Goal: Task Accomplishment & Management: Manage account settings

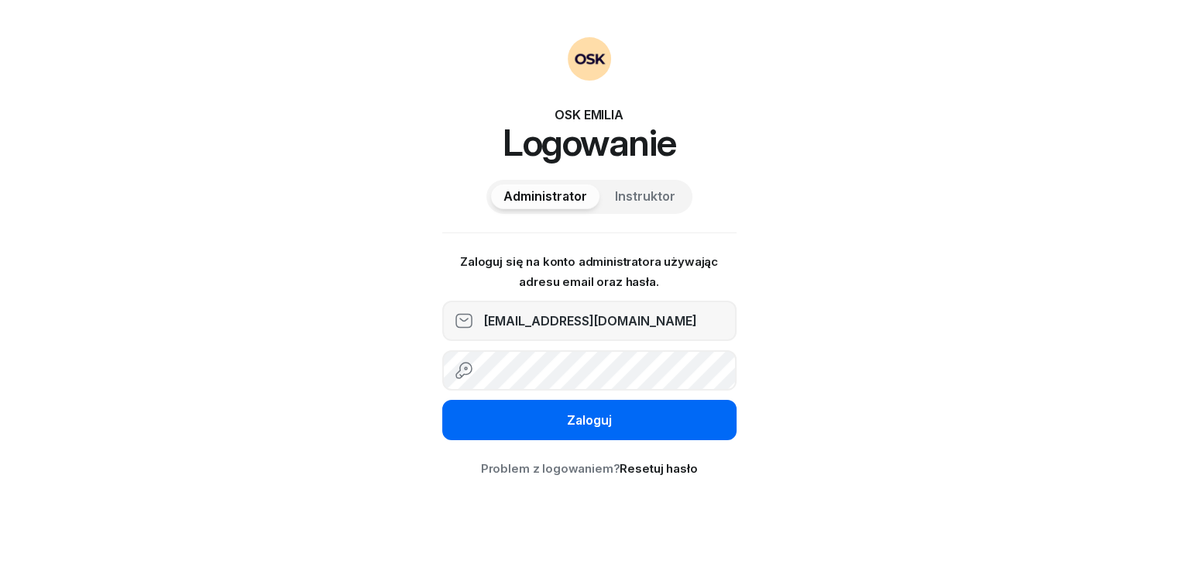
click at [602, 414] on div "Zaloguj" at bounding box center [589, 420] width 45 height 20
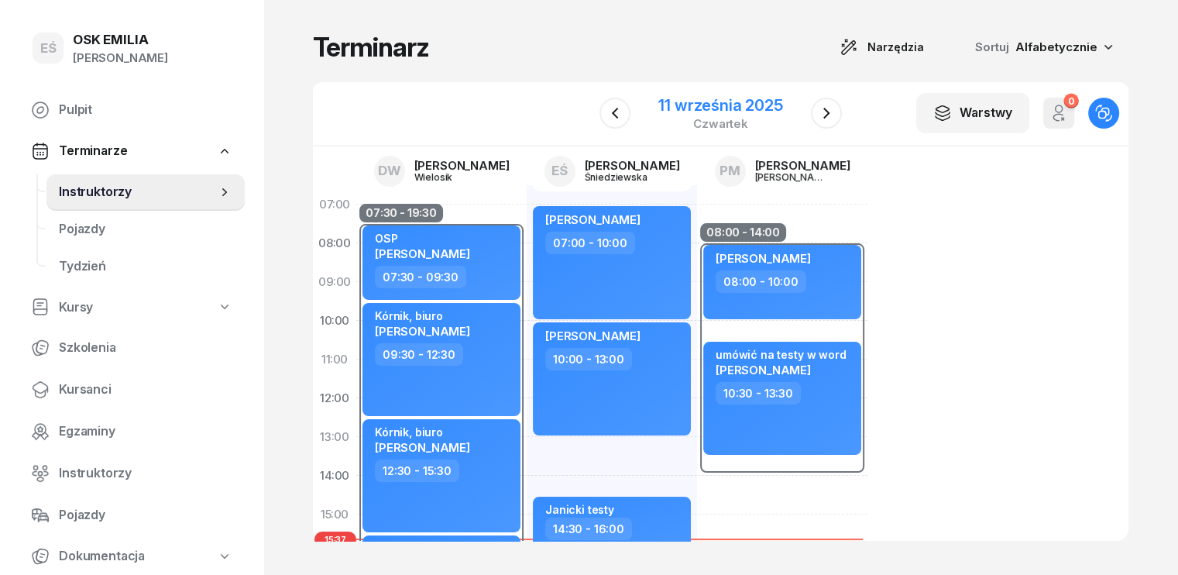
click at [786, 110] on div "11 września 2025 czwartek" at bounding box center [720, 113] width 161 height 44
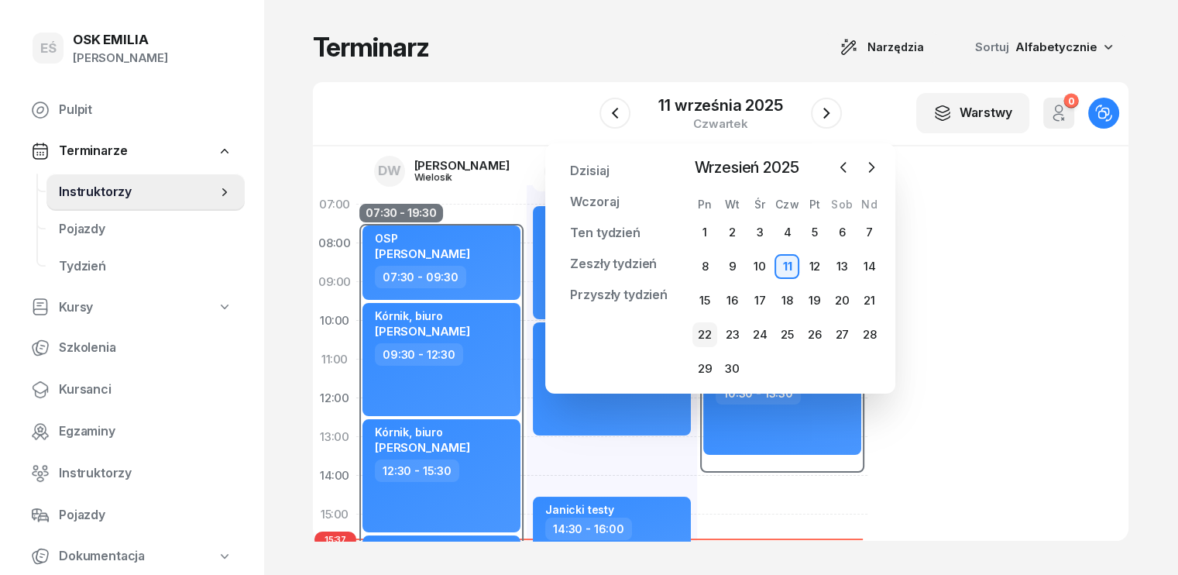
click at [706, 329] on div "22" at bounding box center [704, 334] width 25 height 25
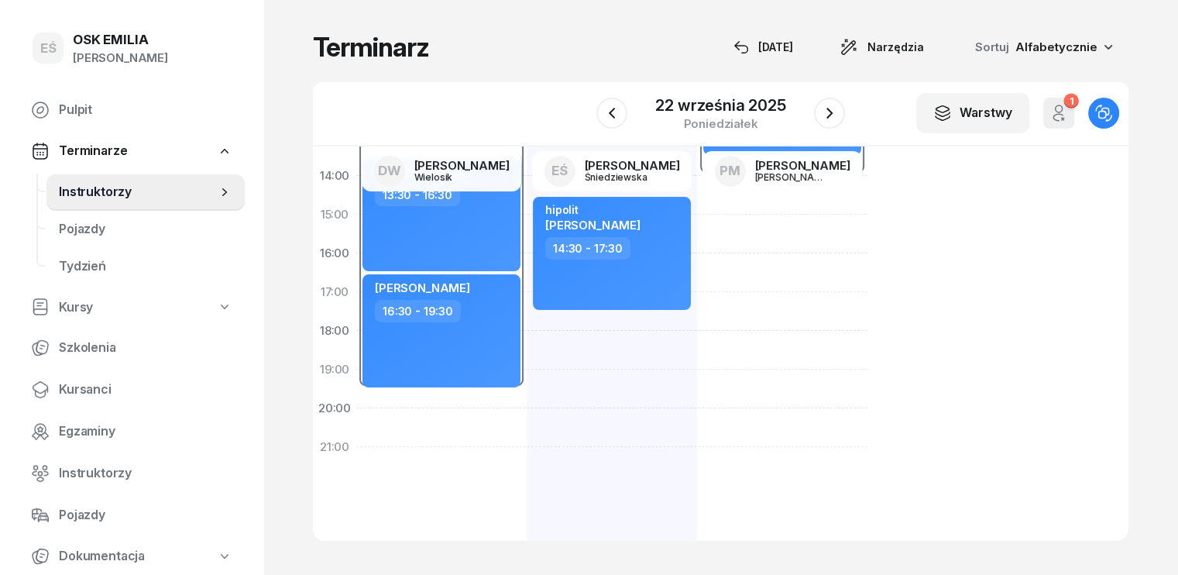
scroll to position [310, 0]
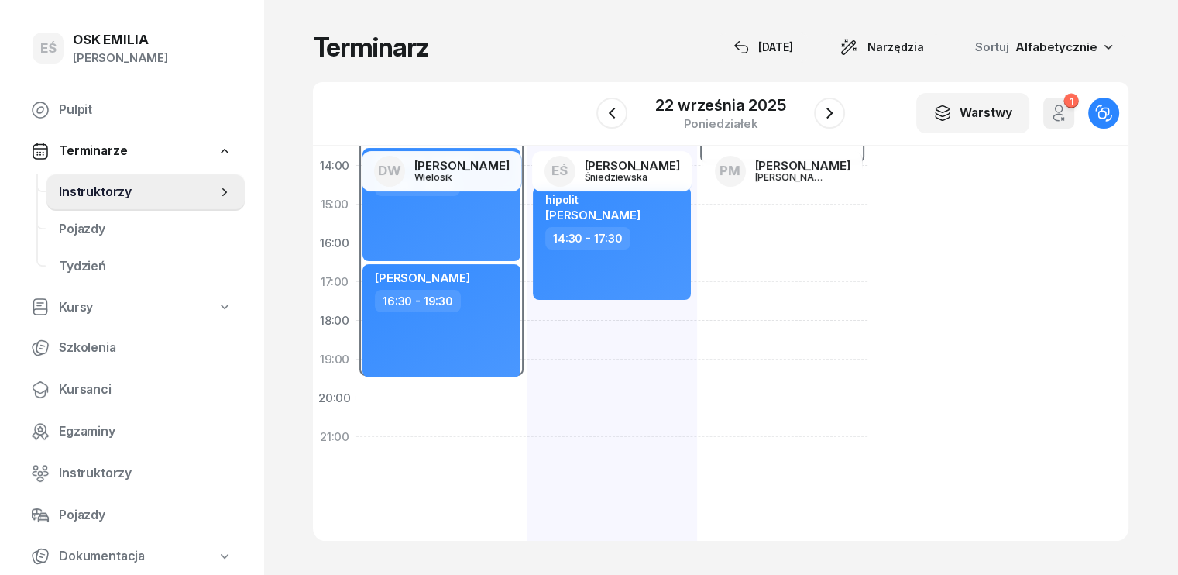
click at [527, 338] on div "Poznań Michał Muczek 08:30 - 10:30 info o zmianie Emilia Topor 11:00 - 13:00 hi…" at bounding box center [612, 223] width 170 height 697
select select "18"
select select "20"
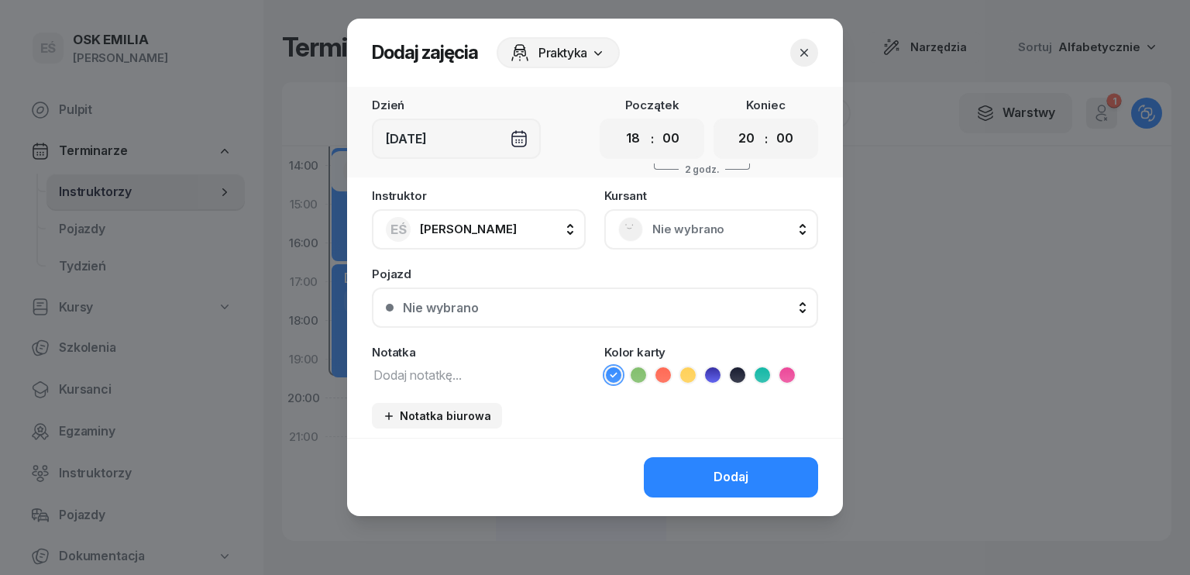
click at [438, 375] on textarea at bounding box center [479, 374] width 214 height 20
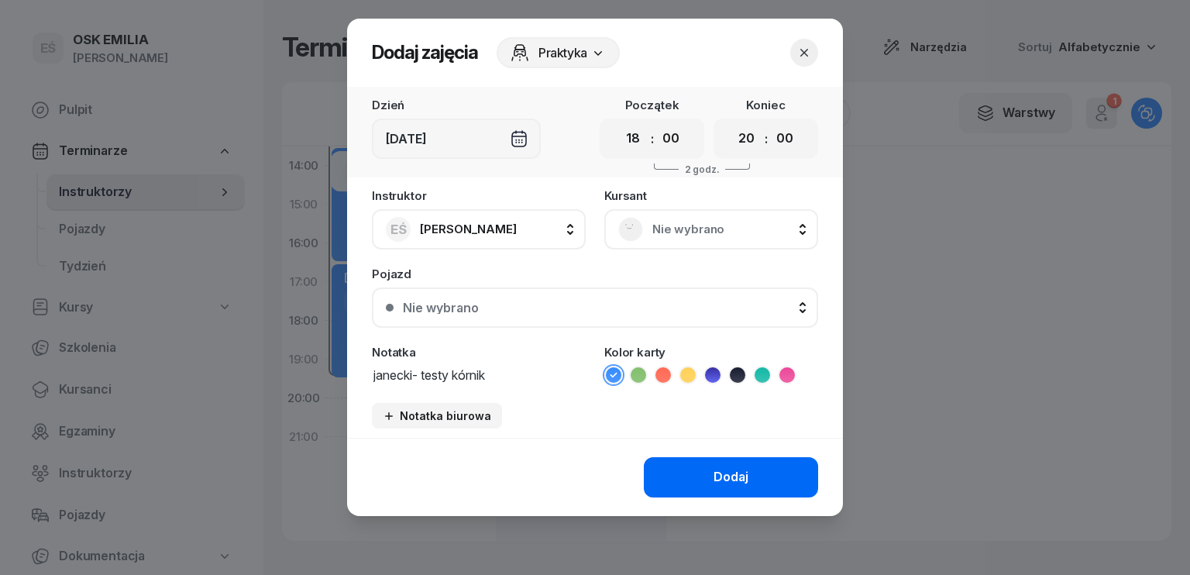
type textarea "janecki- testy kórnik"
click at [733, 480] on div "Dodaj" at bounding box center [730, 477] width 35 height 20
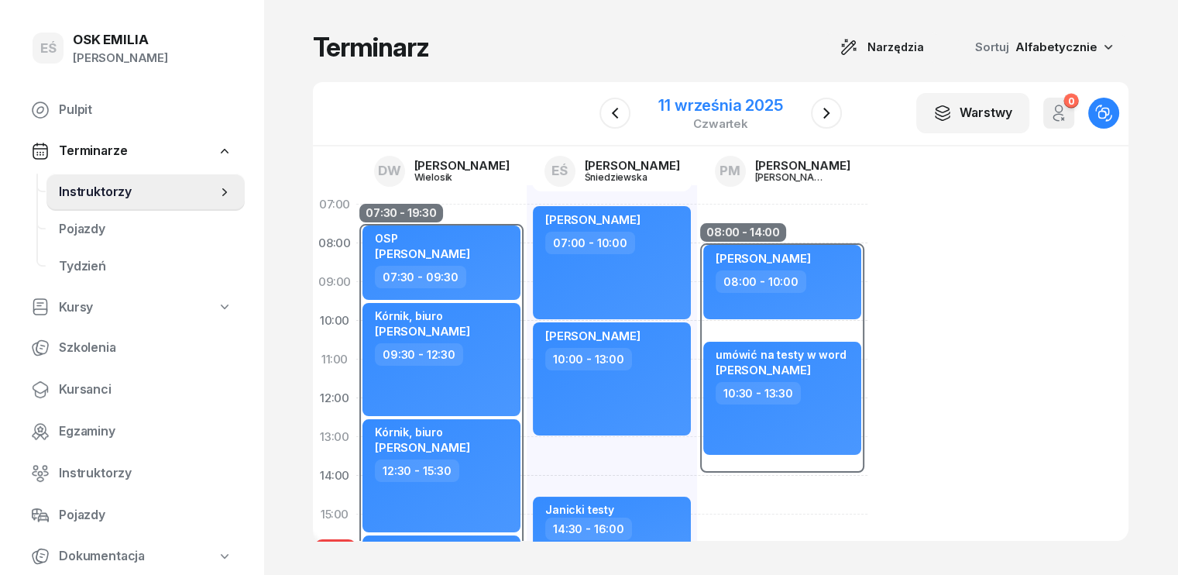
click at [752, 107] on div "11 września 2025" at bounding box center [720, 105] width 124 height 15
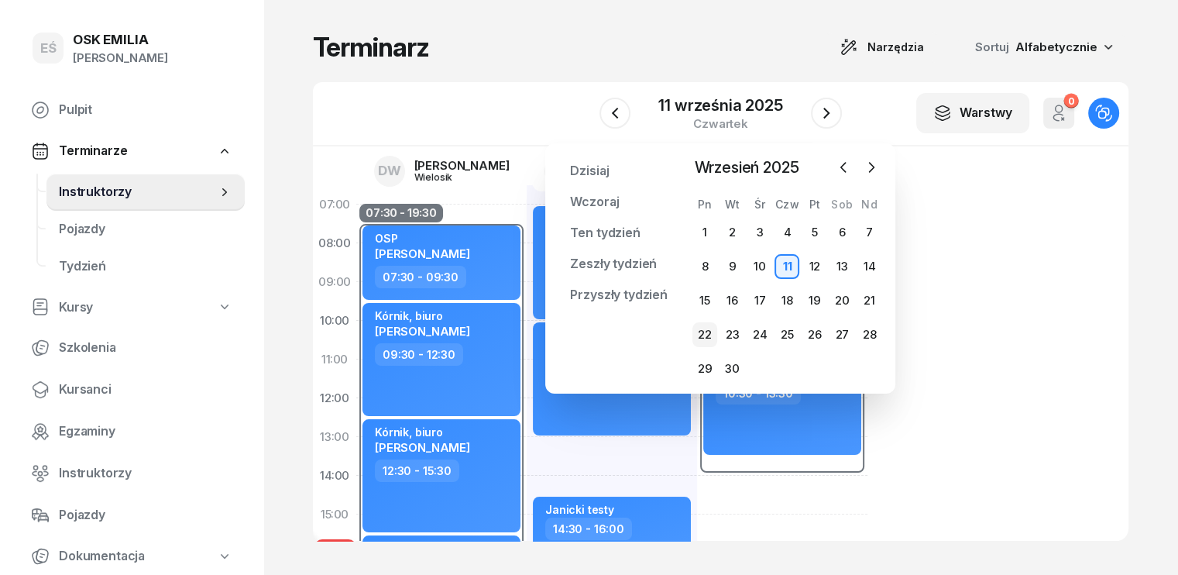
click at [709, 331] on div "22" at bounding box center [704, 334] width 25 height 25
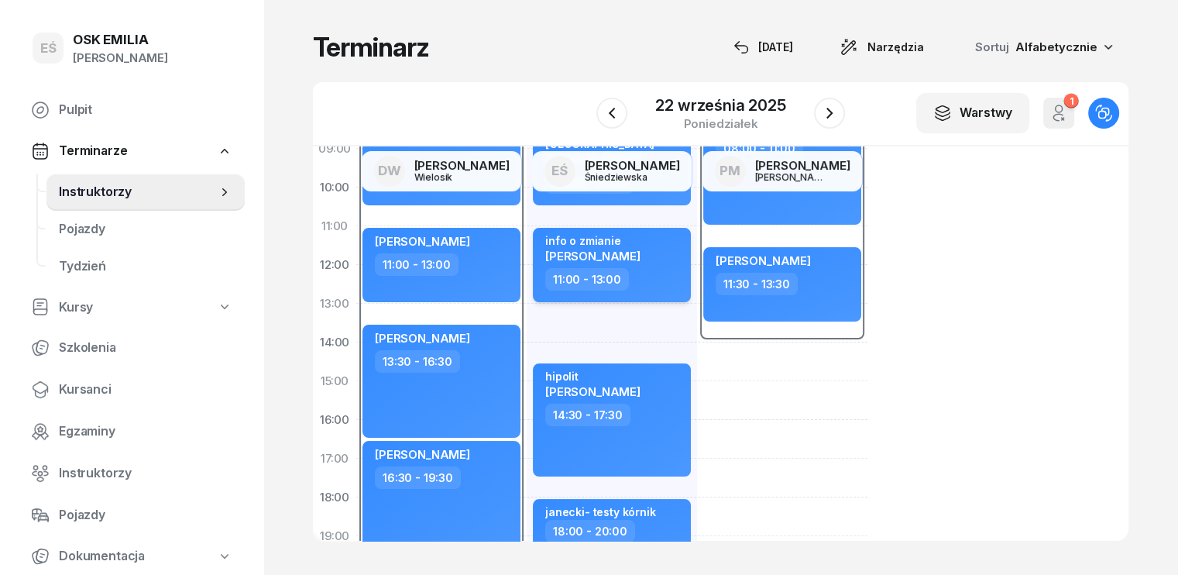
scroll to position [310, 0]
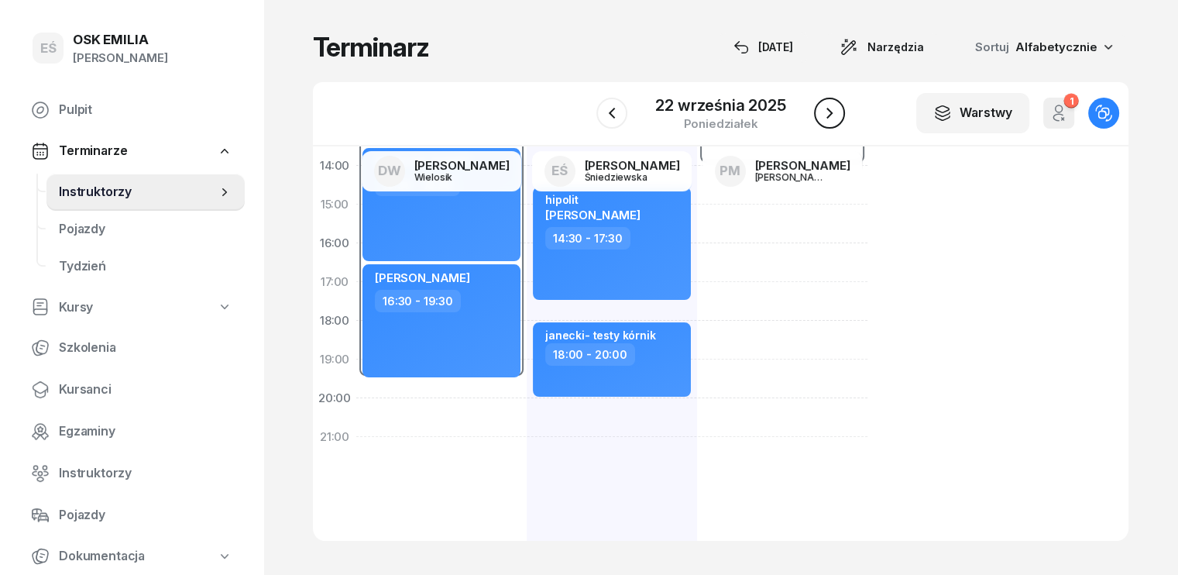
click at [834, 117] on icon "button" at bounding box center [829, 113] width 19 height 19
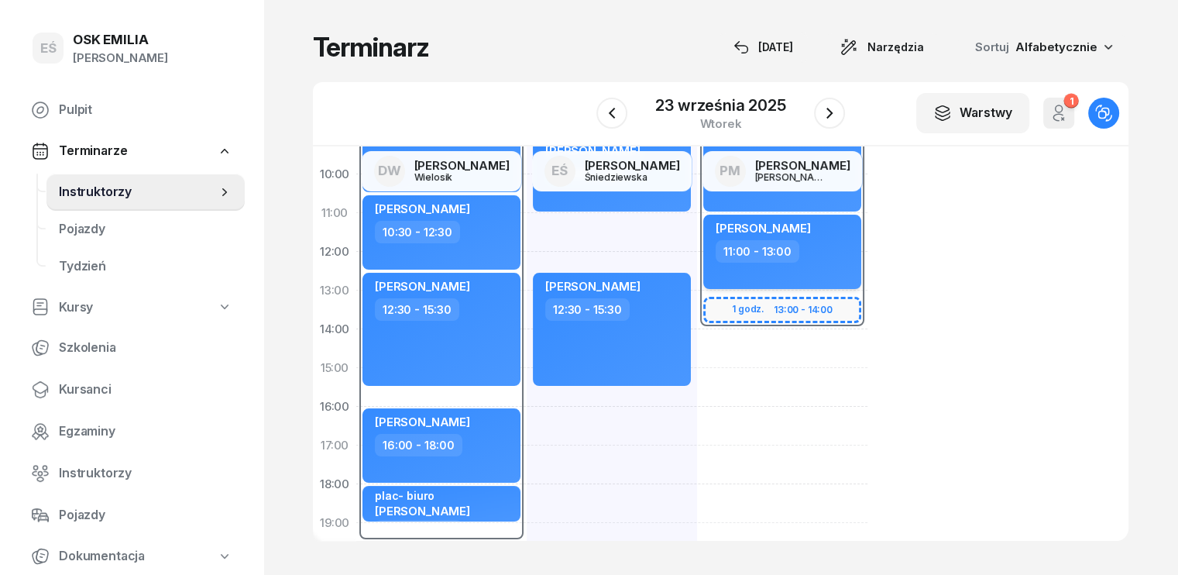
scroll to position [155, 0]
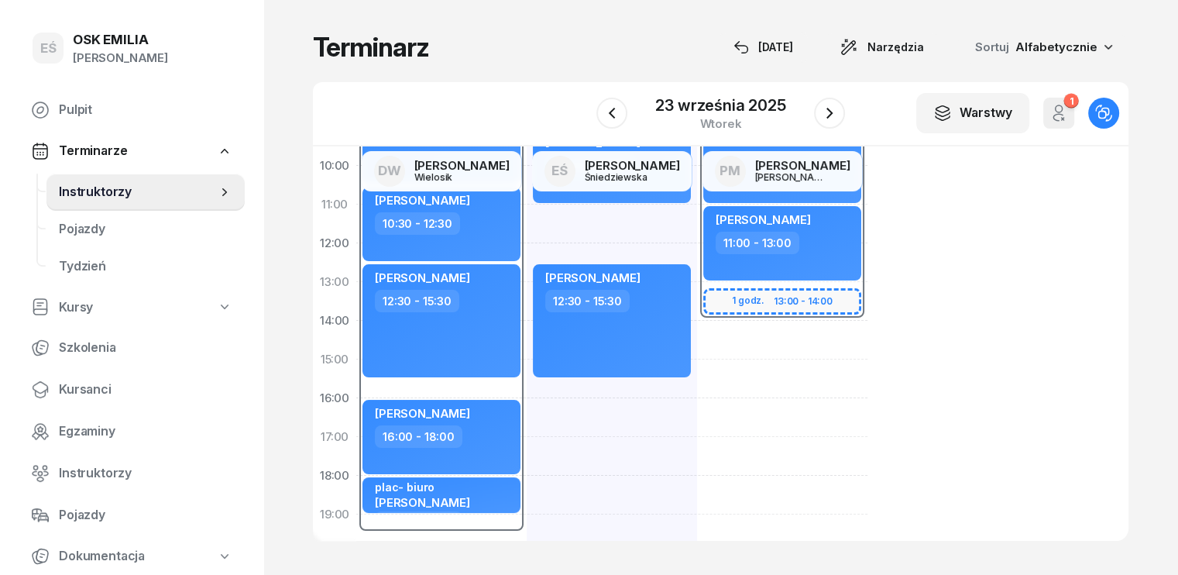
click at [527, 399] on div "[PERSON_NAME] 07:00 - 09:00 [PERSON_NAME] 09:00 - 11:00 [PERSON_NAME] 12:30 - 1…" at bounding box center [612, 378] width 170 height 697
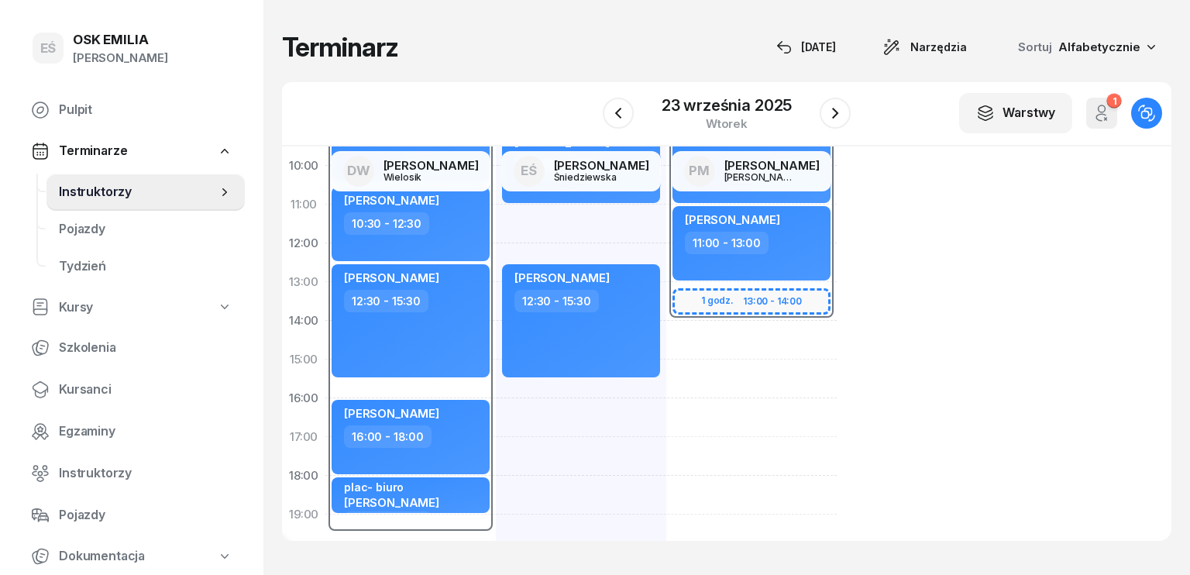
select select "16"
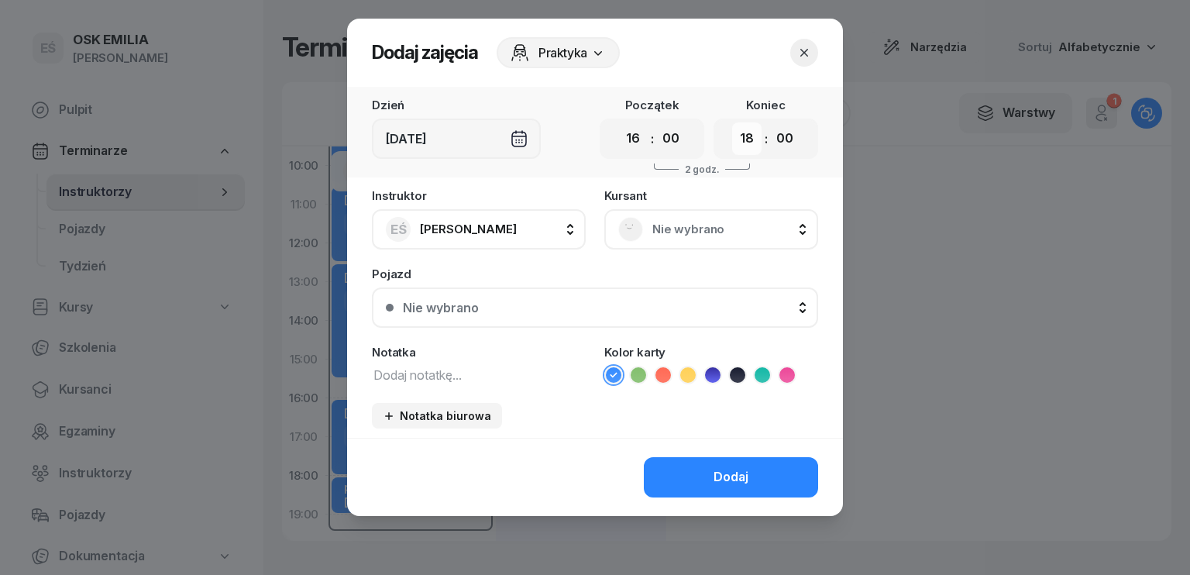
click at [745, 142] on select "00 01 02 03 04 05 06 07 08 09 10 11 12 13 14 15 16 17 18 19 20 21 22 23" at bounding box center [746, 138] width 29 height 33
select select "17"
click at [732, 122] on select "00 01 02 03 04 05 06 07 08 09 10 11 12 13 14 15 16 17 18 19 20 21 22 23" at bounding box center [746, 138] width 29 height 33
click at [417, 377] on textarea at bounding box center [479, 374] width 214 height 20
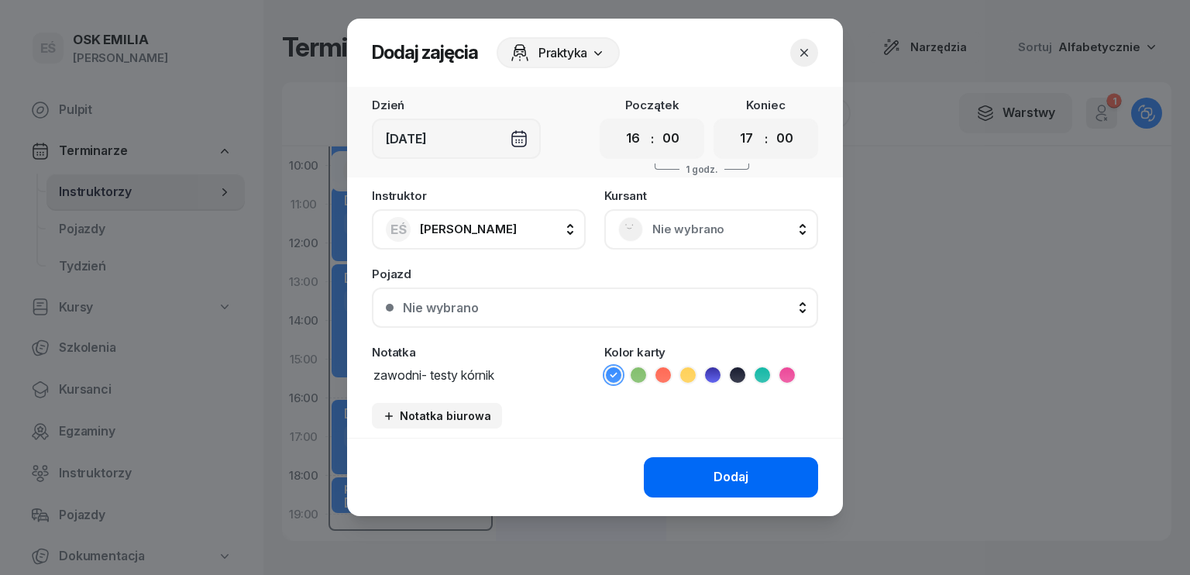
type textarea "zawodni- testy kórnik"
click at [699, 471] on button "Dodaj" at bounding box center [731, 477] width 174 height 40
